Goal: Task Accomplishment & Management: Use online tool/utility

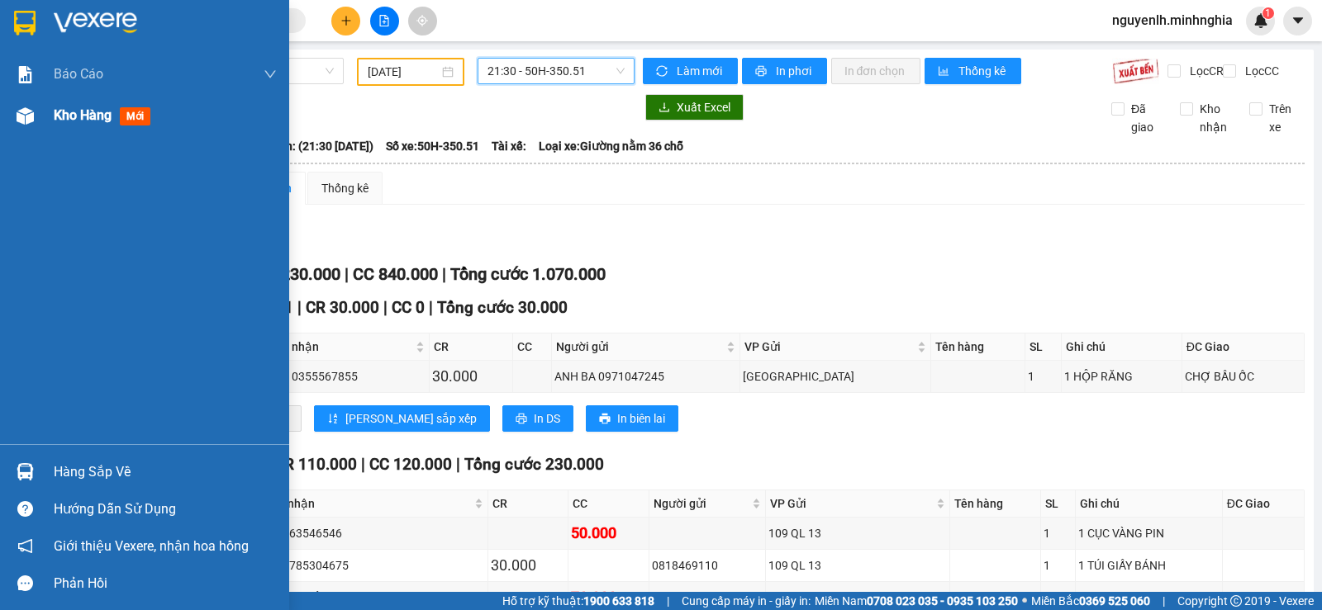
click at [141, 116] on span "mới" at bounding box center [135, 116] width 31 height 18
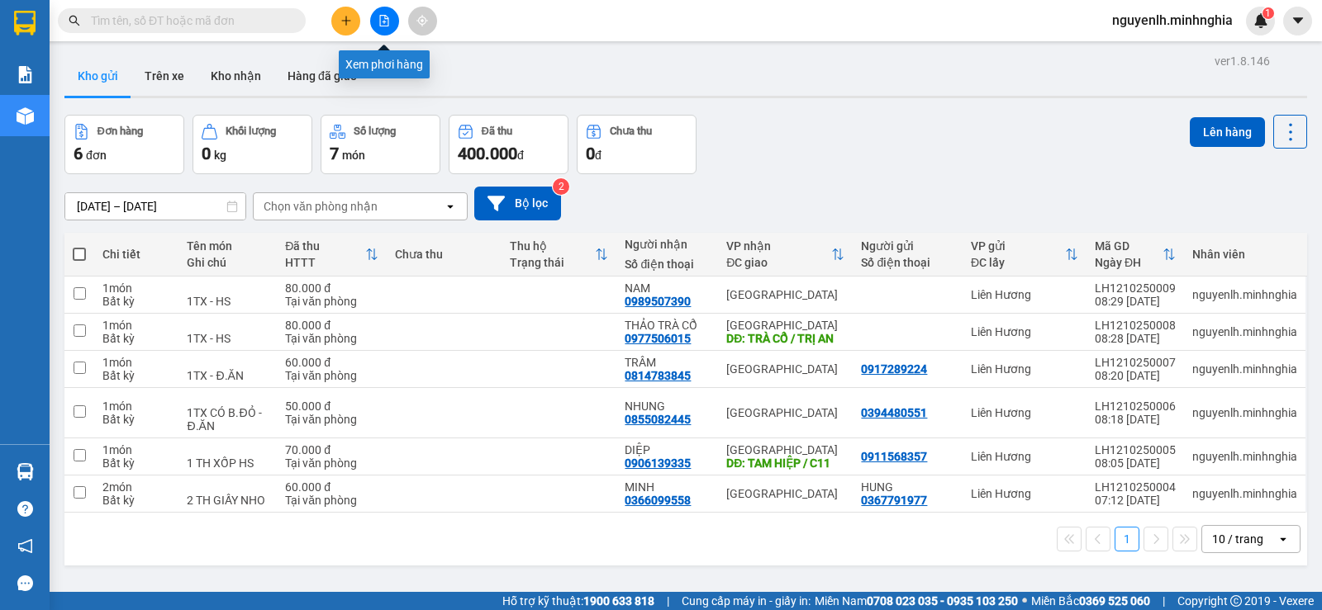
click at [385, 28] on button at bounding box center [384, 21] width 29 height 29
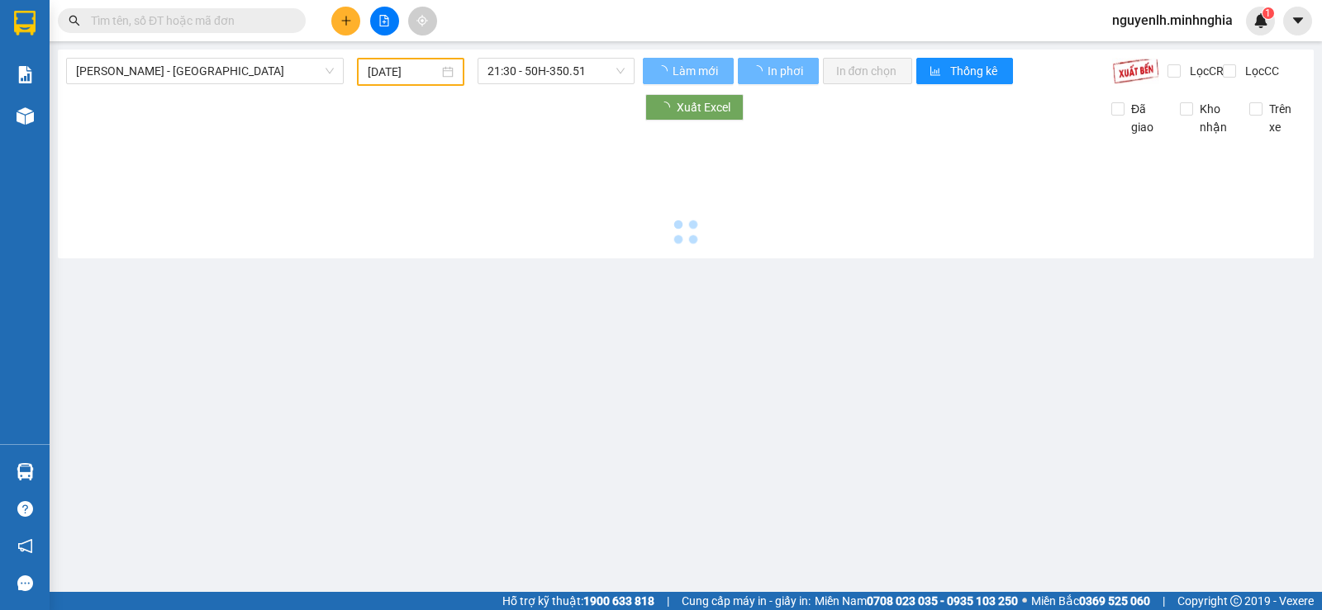
type input "[DATE]"
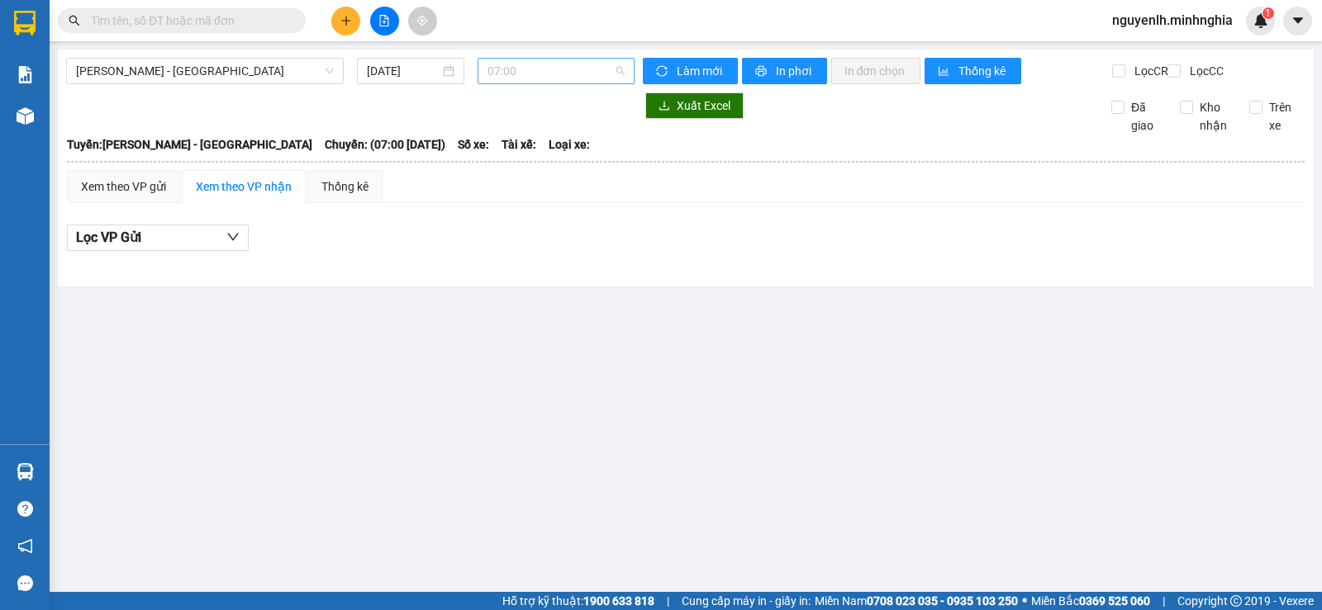
click at [557, 75] on span "07:00" at bounding box center [555, 71] width 136 height 25
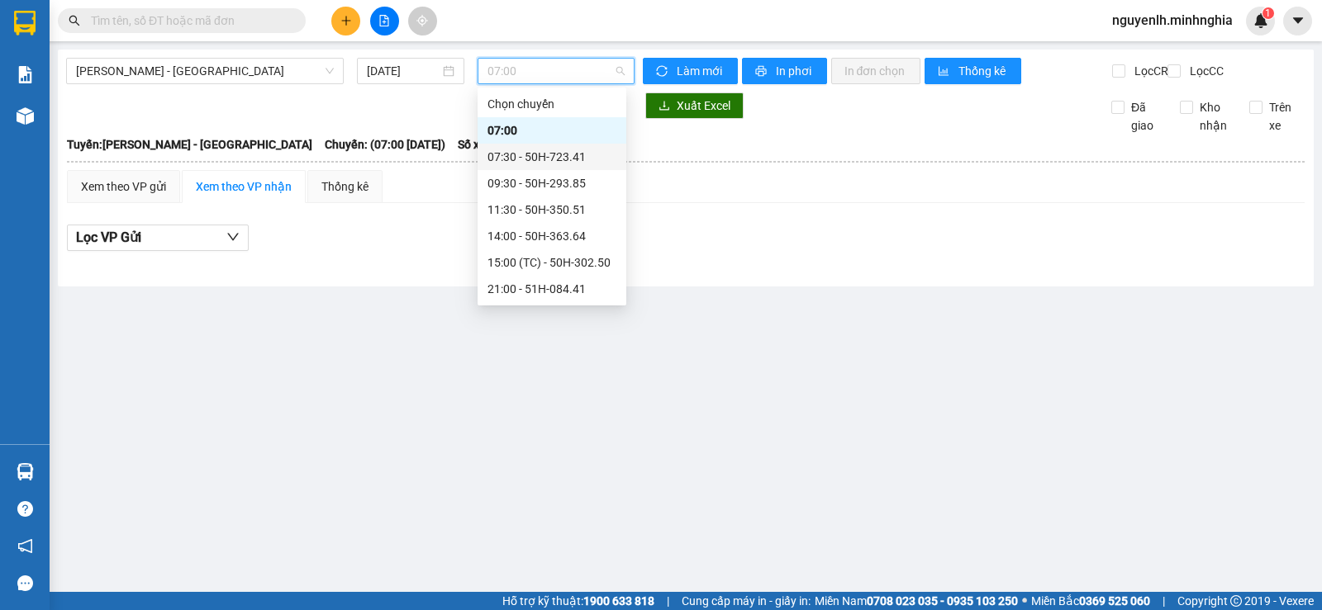
click at [515, 159] on div "07:30 - 50H-723.41" at bounding box center [551, 157] width 129 height 18
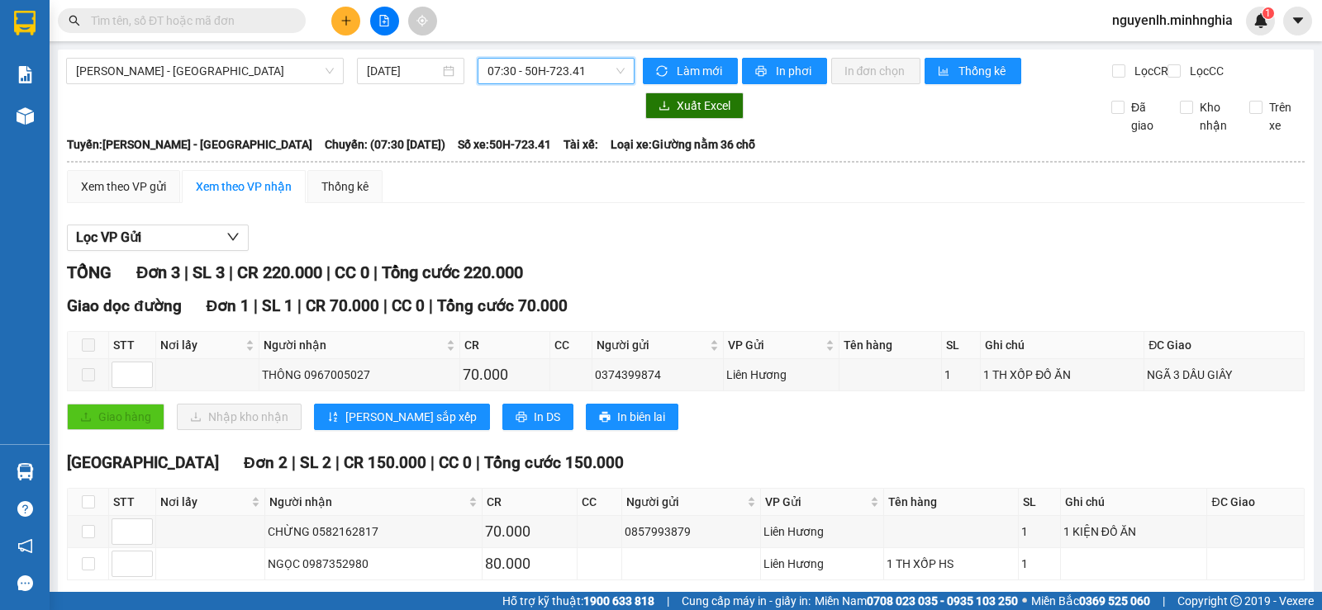
scroll to position [88, 0]
